Goal: Task Accomplishment & Management: Complete application form

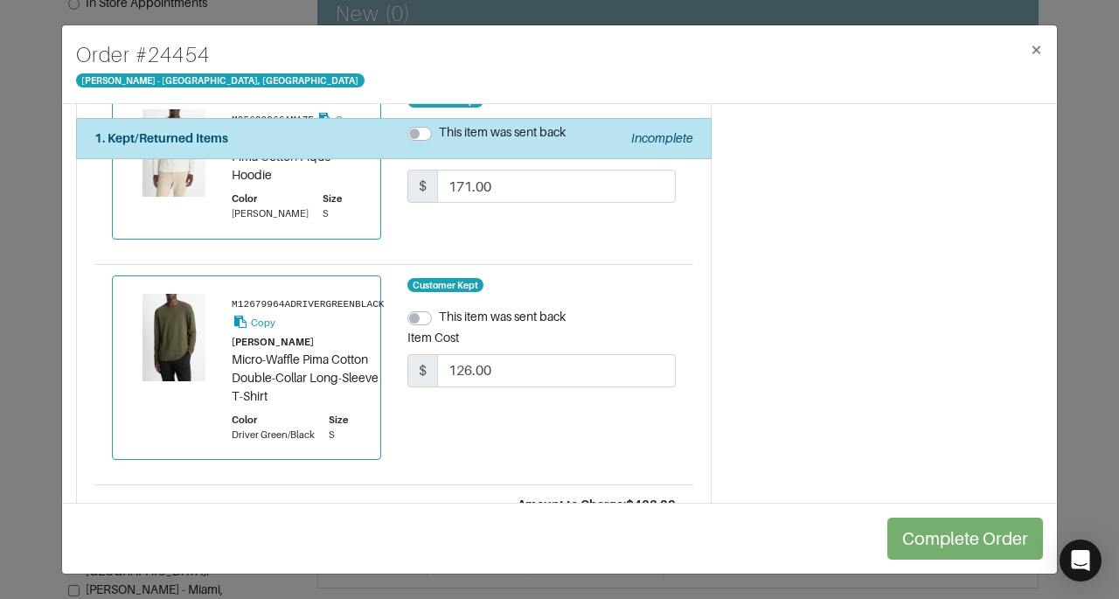
scroll to position [660, 0]
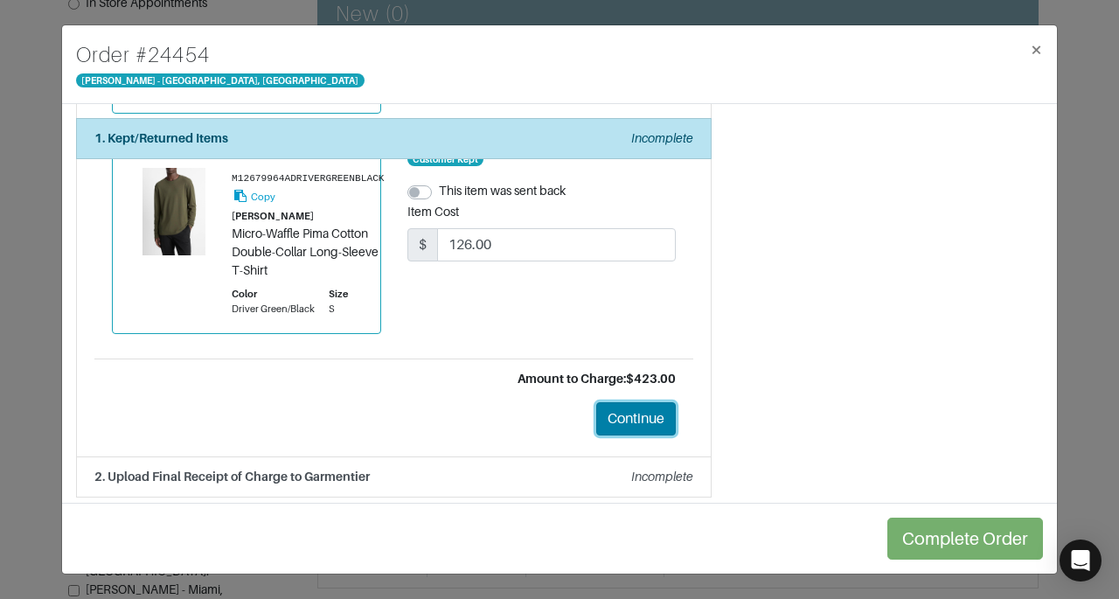
click at [619, 402] on button "Continue" at bounding box center [636, 418] width 80 height 33
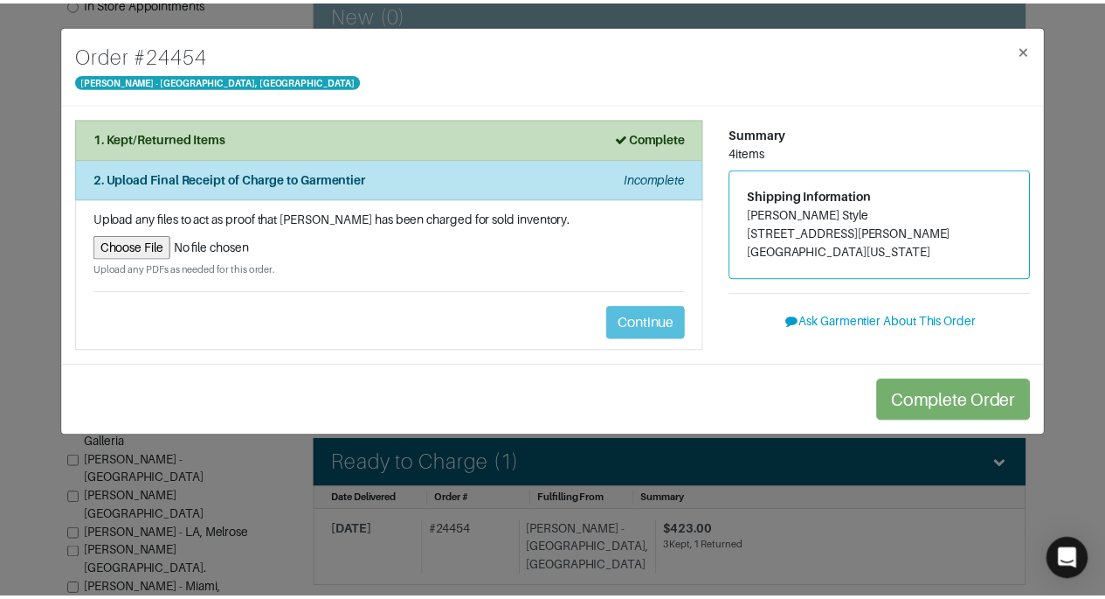
scroll to position [0, 0]
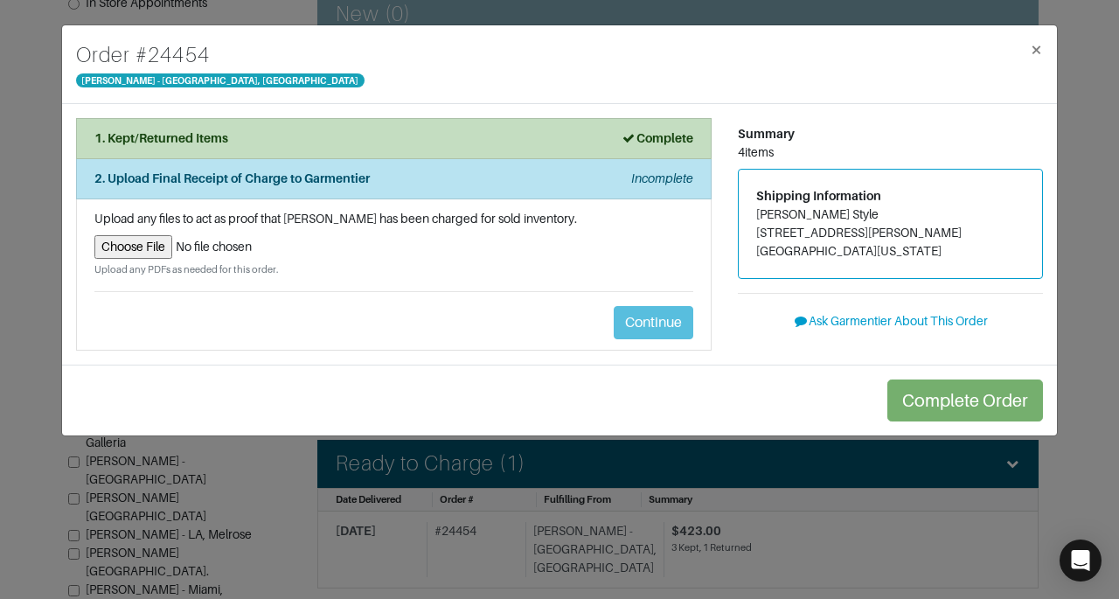
click at [164, 246] on input "file" at bounding box center [393, 247] width 599 height 24
type input "C:\fakepath\Garmentier Order 24454.pdf"
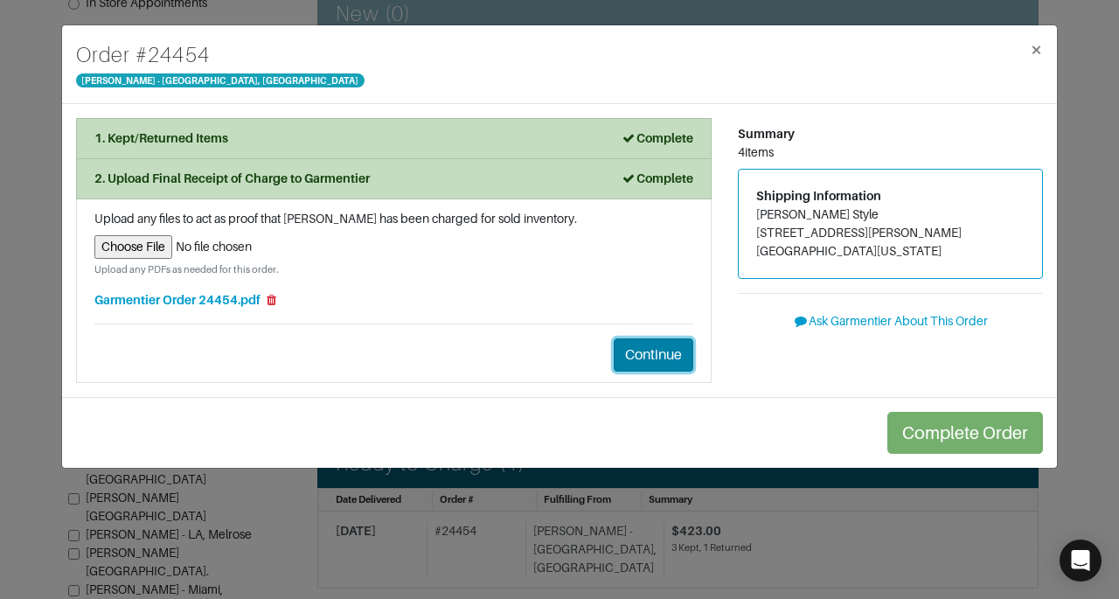
click at [682, 342] on button "Continue" at bounding box center [653, 354] width 80 height 33
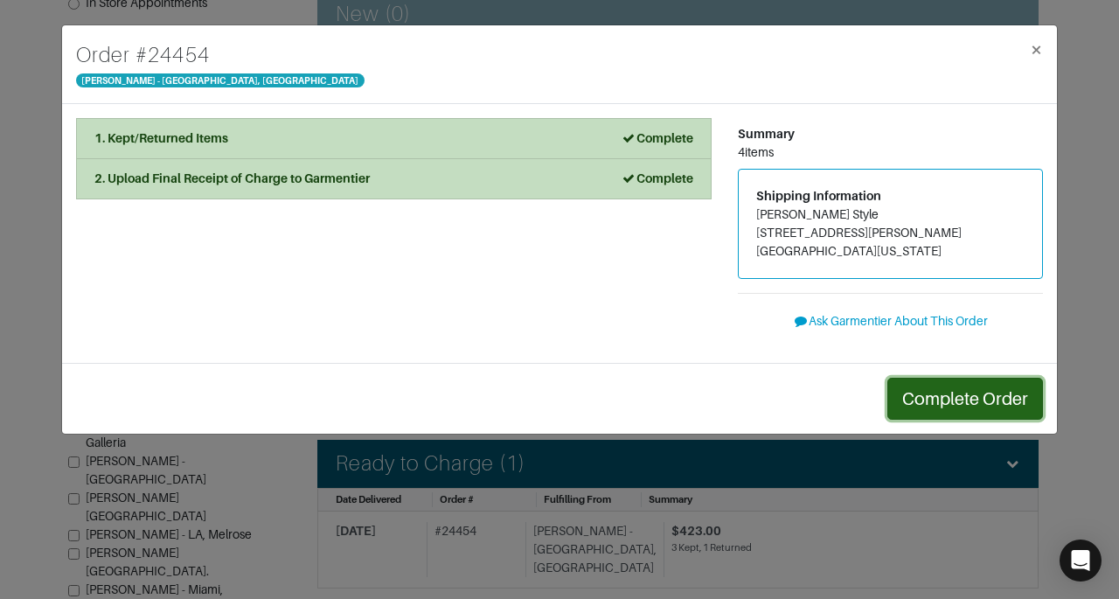
click at [954, 402] on button "Complete Order" at bounding box center [965, 399] width 156 height 42
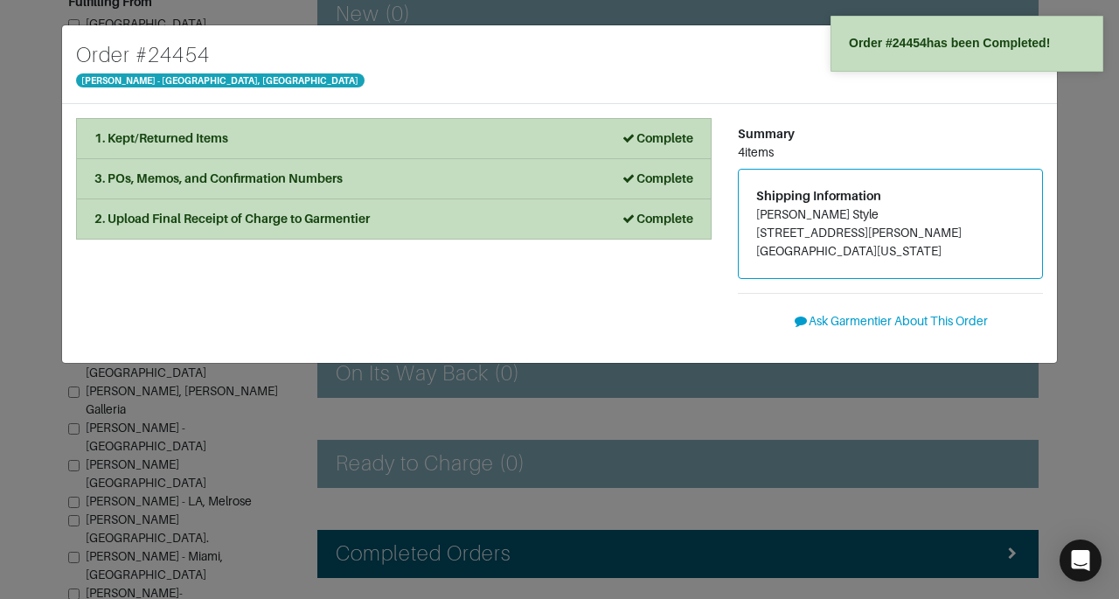
click at [883, 132] on div "Summary" at bounding box center [890, 134] width 305 height 18
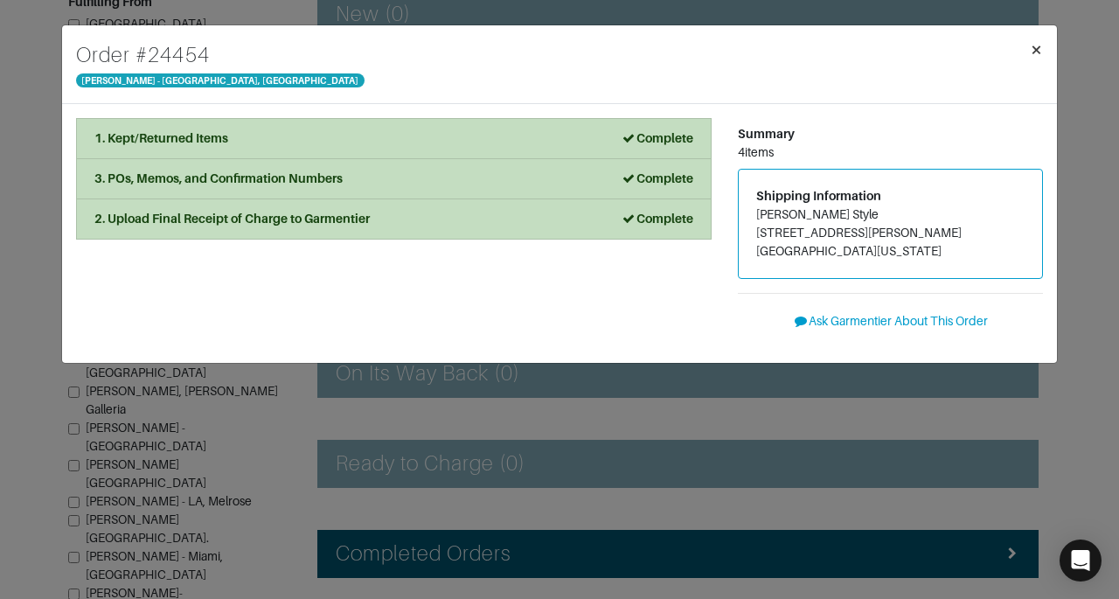
click at [1034, 57] on span "×" at bounding box center [1035, 50] width 13 height 24
